Goal: Transaction & Acquisition: Purchase product/service

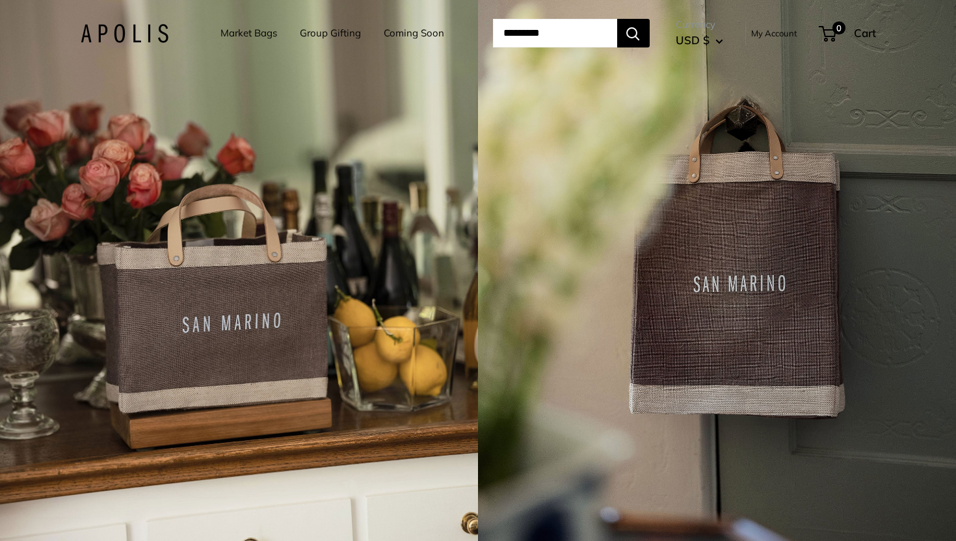
click at [244, 38] on link "Market Bags" at bounding box center [248, 33] width 57 height 18
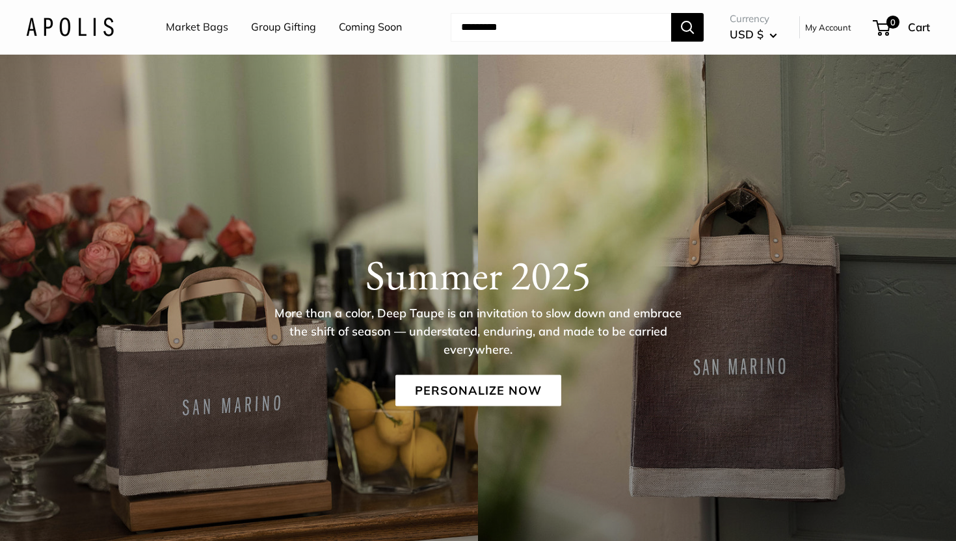
click at [210, 25] on link "Market Bags" at bounding box center [197, 28] width 62 height 20
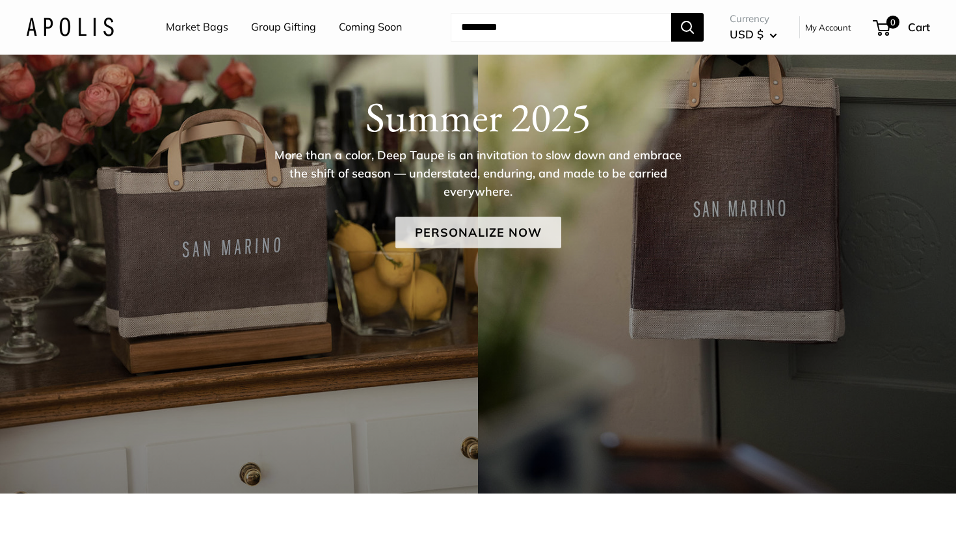
scroll to position [157, 0]
click at [452, 237] on link "Personalize Now" at bounding box center [478, 233] width 166 height 31
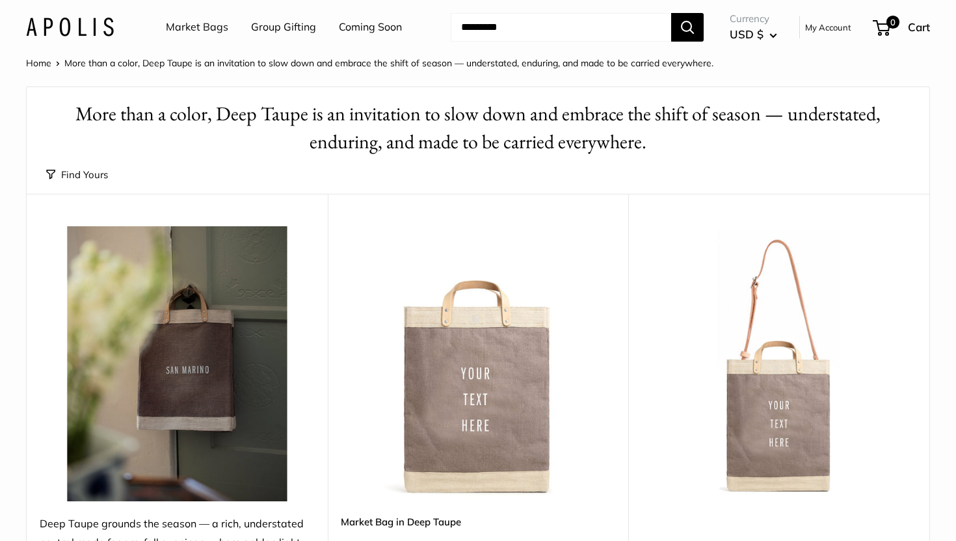
click at [830, 24] on link "My Account" at bounding box center [828, 28] width 46 height 16
